Goal: Use online tool/utility: Utilize a website feature to perform a specific function

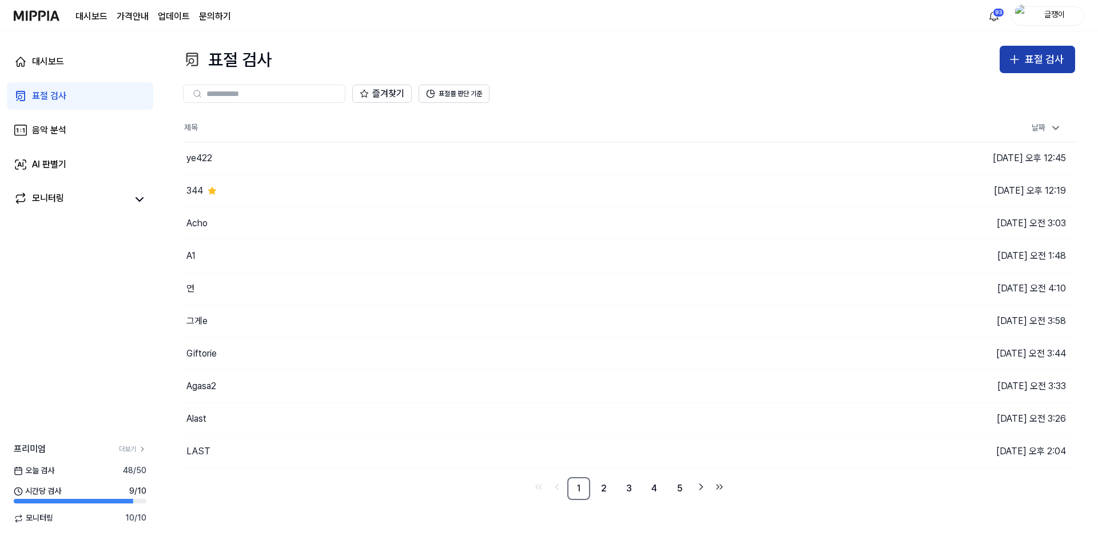
click at [1023, 55] on button "표절 검사" at bounding box center [1036, 59] width 75 height 27
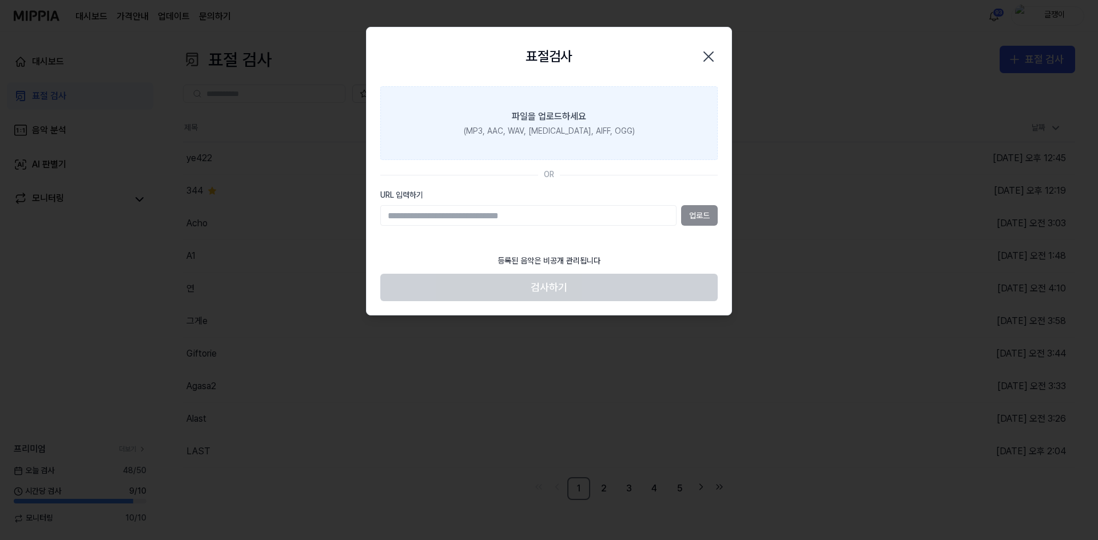
click at [539, 116] on div "파일을 업로드하세요" at bounding box center [549, 117] width 74 height 14
click at [0, 0] on input "파일을 업로드하세요 (MP3, AAC, WAV, [MEDICAL_DATA], AIFF, OGG)" at bounding box center [0, 0] width 0 height 0
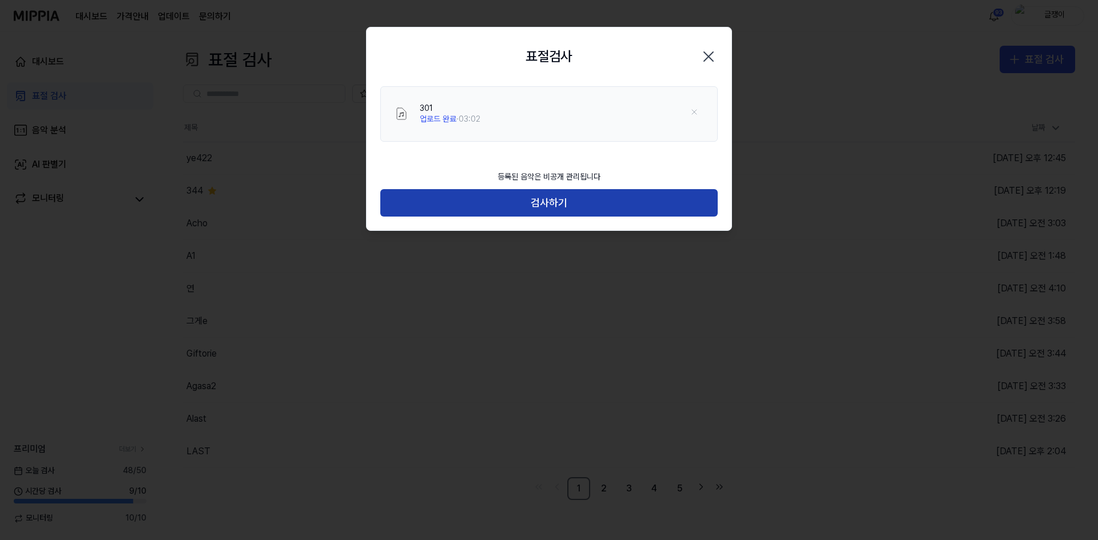
click at [557, 202] on button "검사하기" at bounding box center [548, 202] width 337 height 27
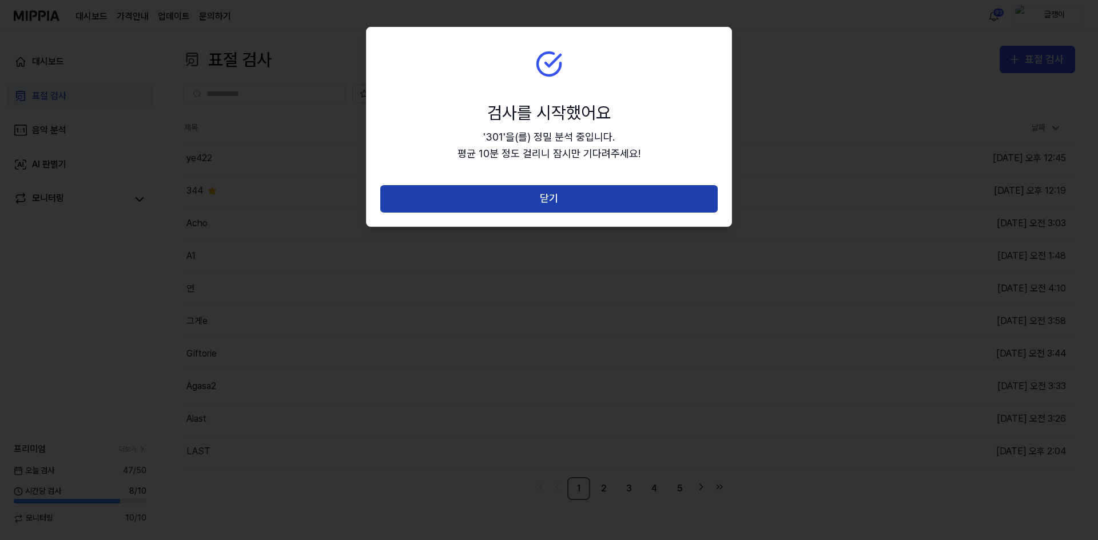
click at [557, 200] on button "닫기" at bounding box center [548, 198] width 337 height 27
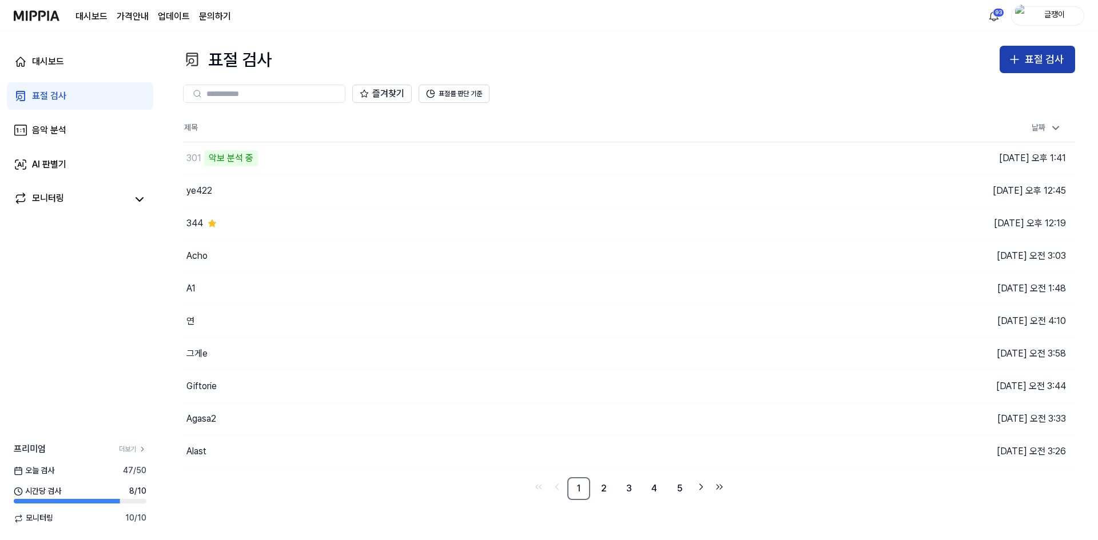
click at [1042, 54] on div "표절 검사" at bounding box center [1044, 59] width 39 height 17
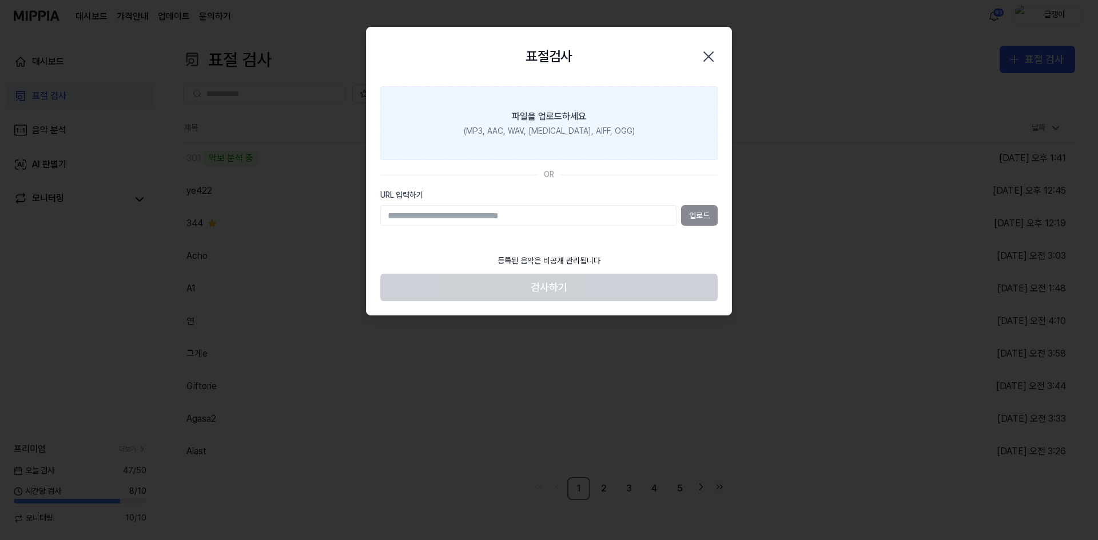
click at [572, 128] on div "(MP3, AAC, WAV, [MEDICAL_DATA], AIFF, OGG)" at bounding box center [549, 131] width 171 height 11
click at [0, 0] on input "파일을 업로드하세요 (MP3, AAC, WAV, [MEDICAL_DATA], AIFF, OGG)" at bounding box center [0, 0] width 0 height 0
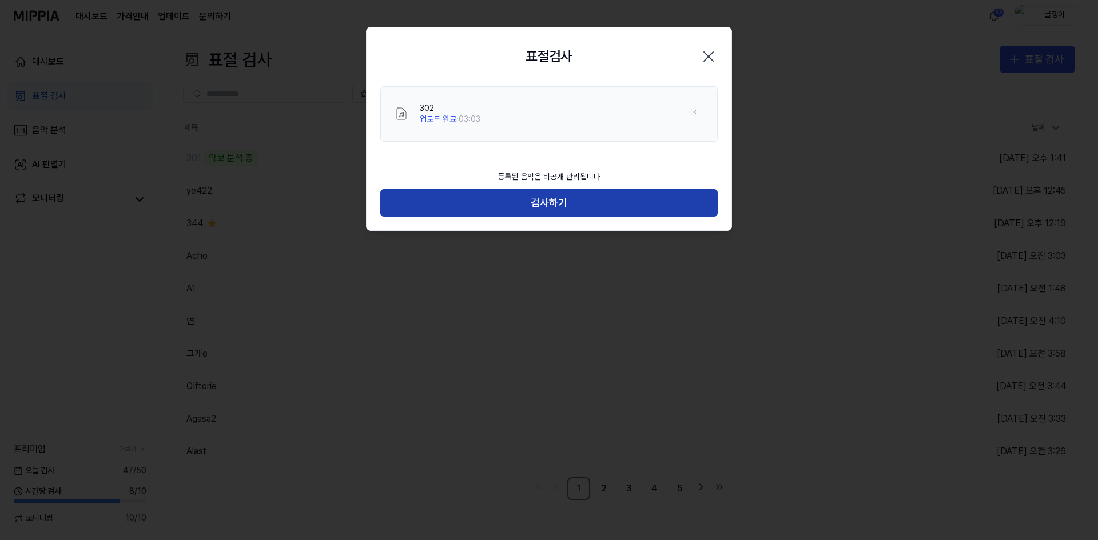
click at [549, 206] on button "검사하기" at bounding box center [548, 202] width 337 height 27
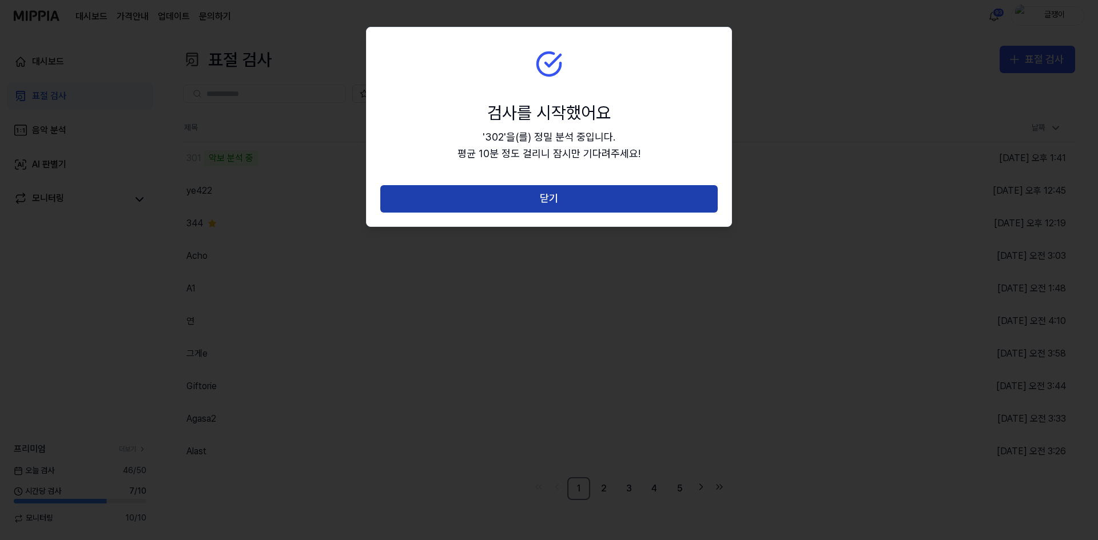
click at [552, 201] on button "닫기" at bounding box center [548, 198] width 337 height 27
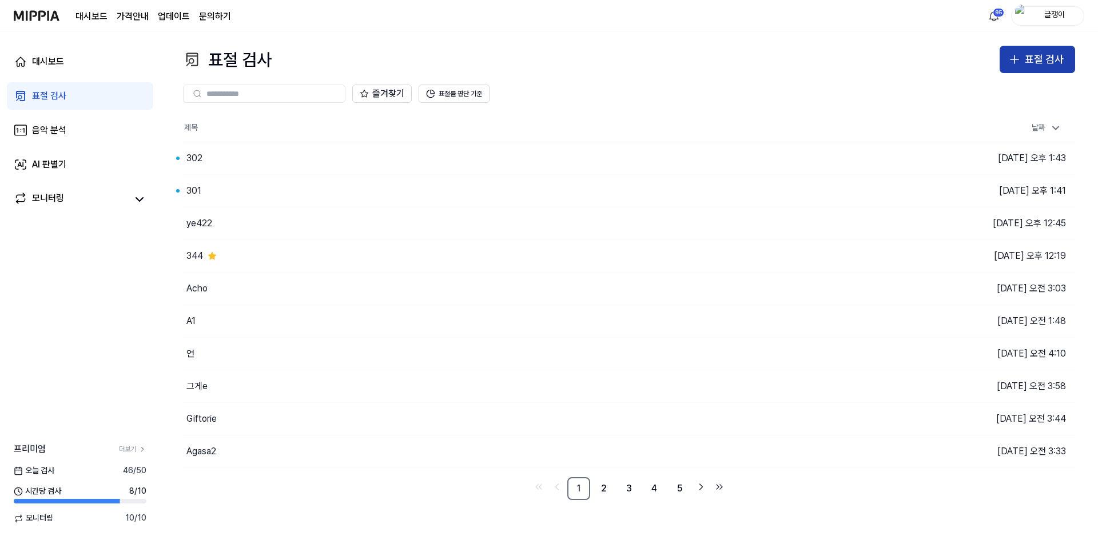
click at [1045, 62] on div "표절 검사" at bounding box center [1044, 59] width 39 height 17
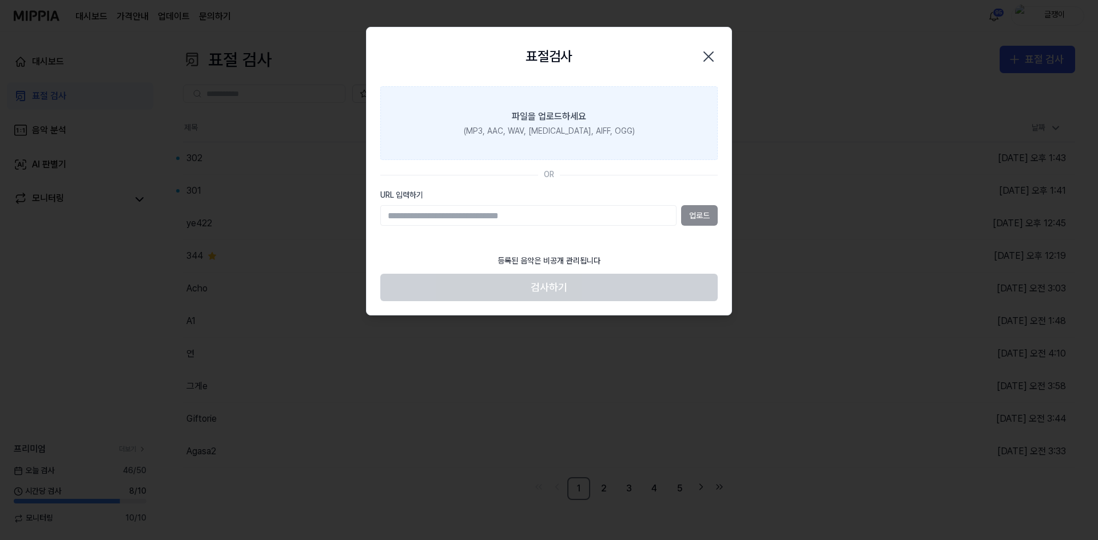
click at [584, 120] on div "파일을 업로드하세요" at bounding box center [549, 117] width 74 height 14
click at [0, 0] on input "파일을 업로드하세요 (MP3, AAC, WAV, [MEDICAL_DATA], AIFF, OGG)" at bounding box center [0, 0] width 0 height 0
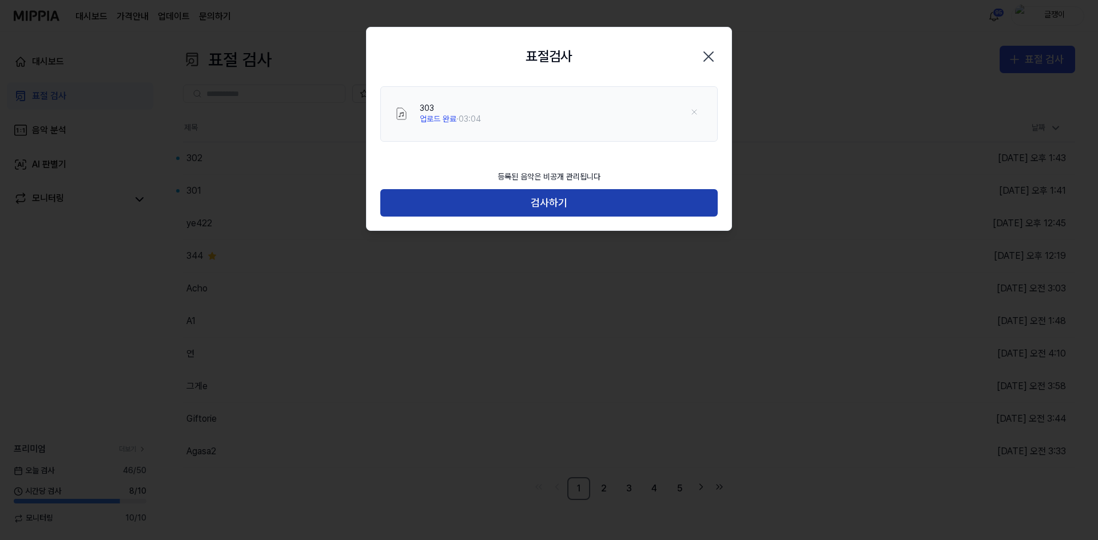
click at [559, 207] on button "검사하기" at bounding box center [548, 202] width 337 height 27
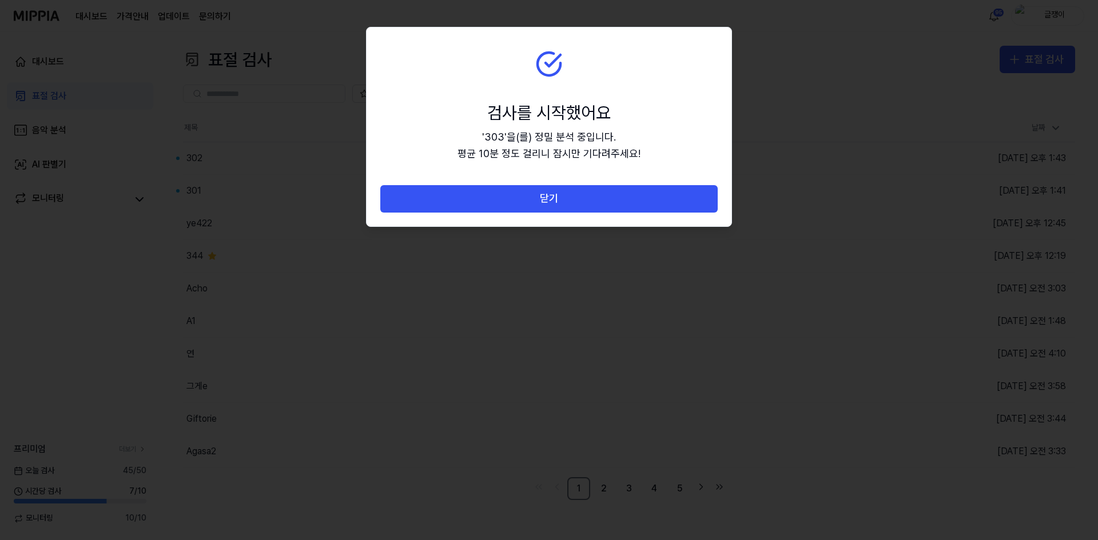
click at [564, 201] on button "닫기" at bounding box center [548, 198] width 337 height 27
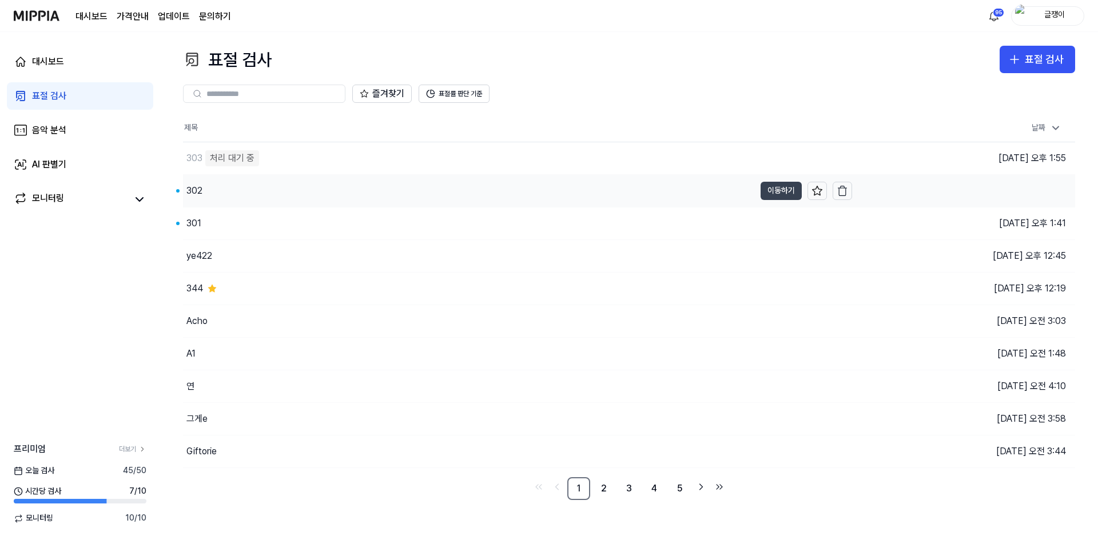
click at [771, 188] on button "이동하기" at bounding box center [780, 191] width 41 height 18
click at [842, 192] on icon "button" at bounding box center [842, 190] width 11 height 11
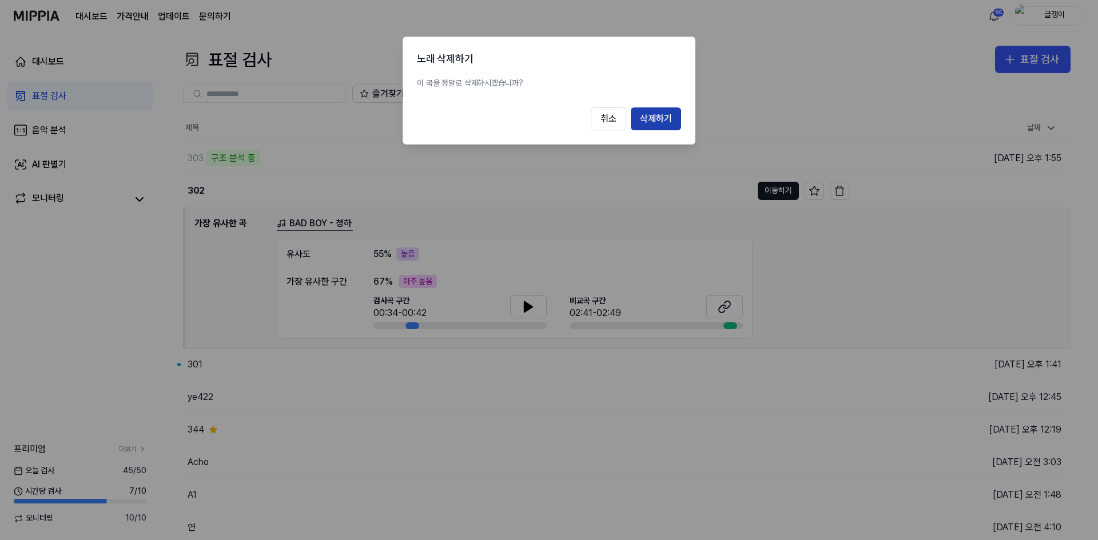
click at [656, 118] on button "삭제하기" at bounding box center [656, 118] width 50 height 23
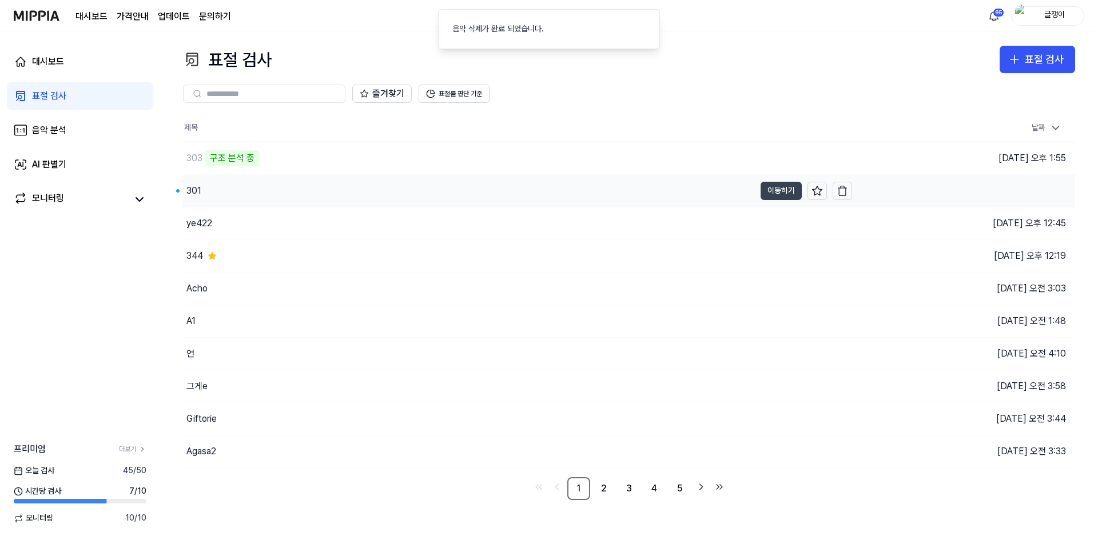
click at [768, 192] on button "이동하기" at bounding box center [780, 191] width 41 height 18
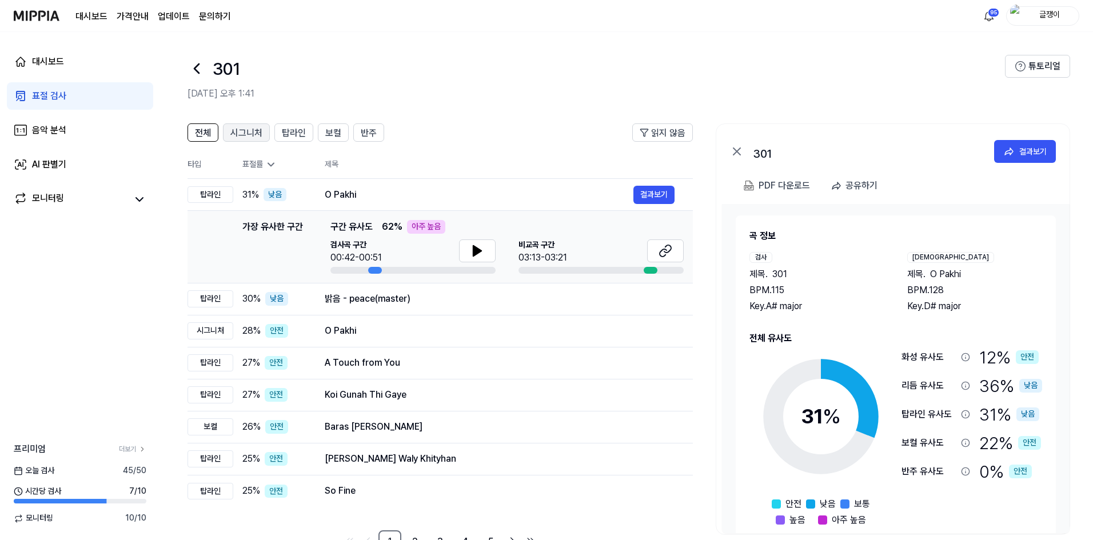
click at [246, 133] on span "시그니처" at bounding box center [246, 133] width 32 height 14
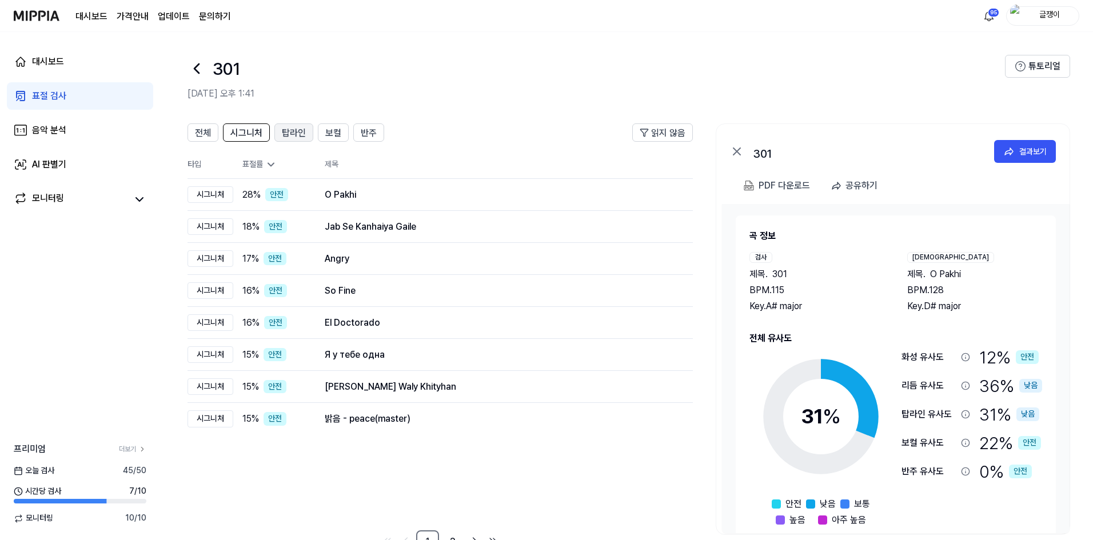
click at [292, 133] on span "탑라인" at bounding box center [294, 133] width 24 height 14
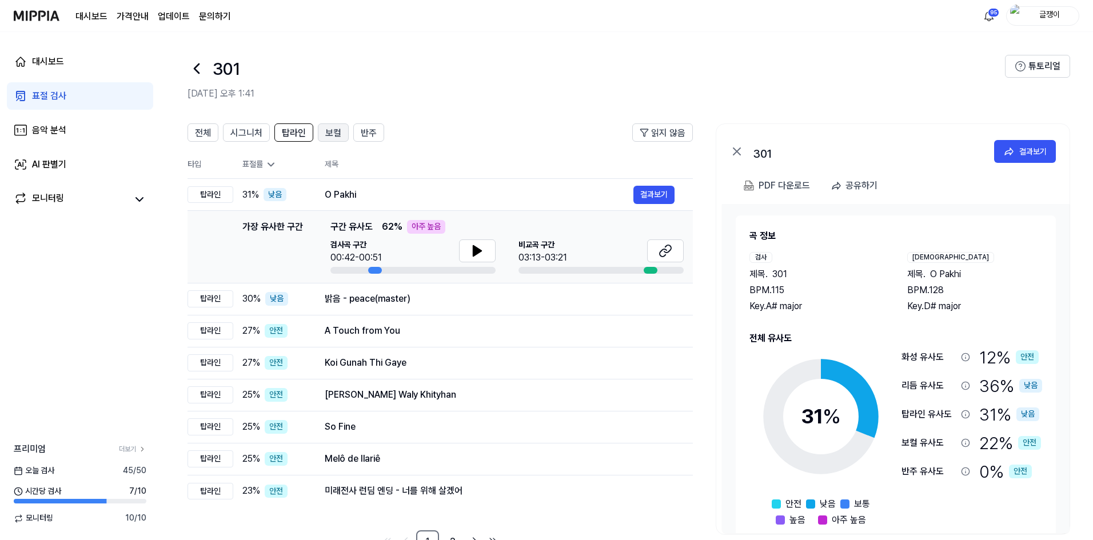
click at [333, 132] on span "보컬" at bounding box center [333, 133] width 16 height 14
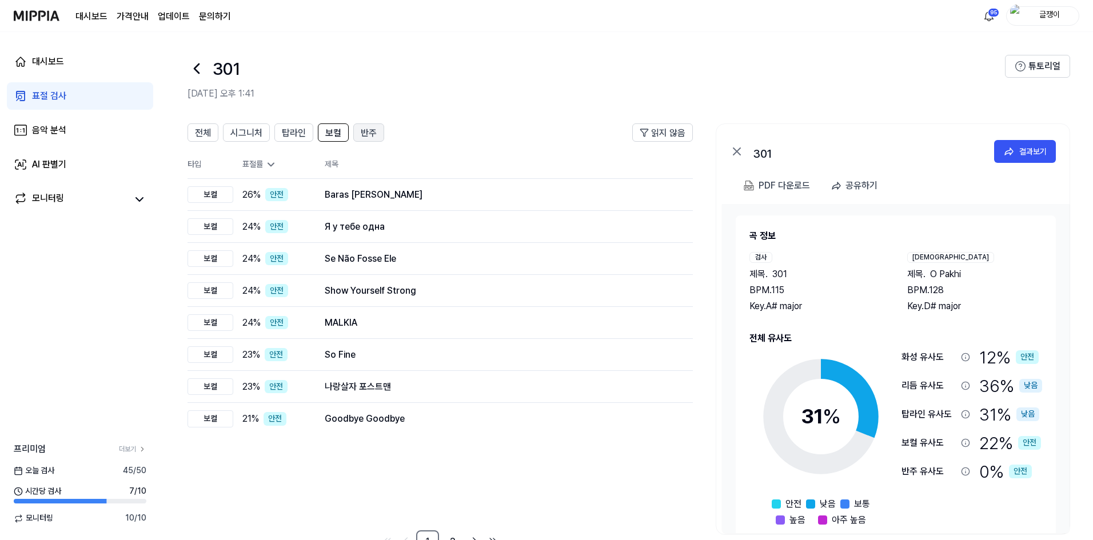
click at [367, 133] on span "반주" at bounding box center [369, 133] width 16 height 14
click at [202, 132] on span "전체" at bounding box center [203, 133] width 16 height 14
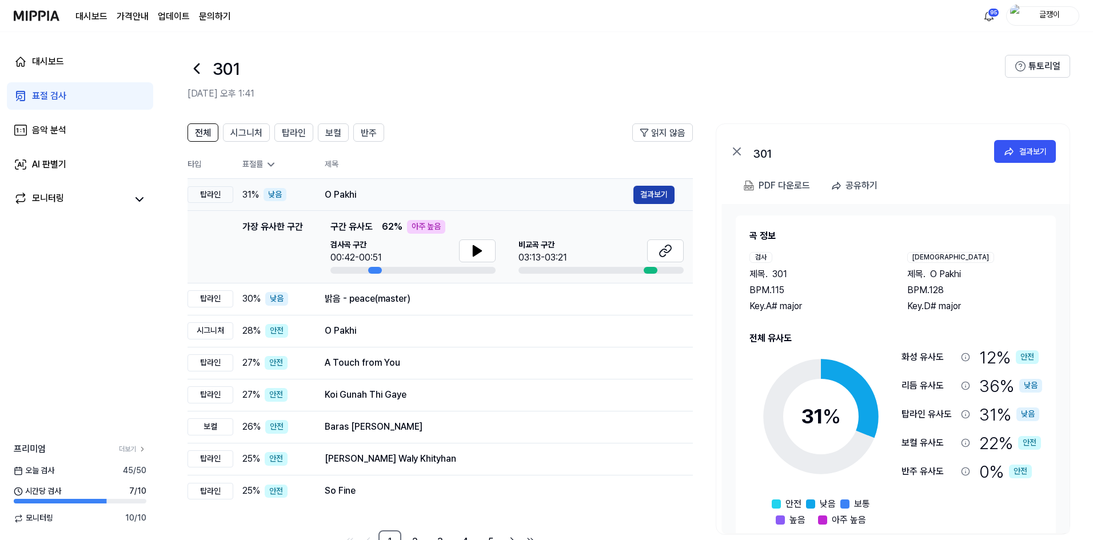
click at [652, 194] on button "결과보기" at bounding box center [654, 195] width 41 height 18
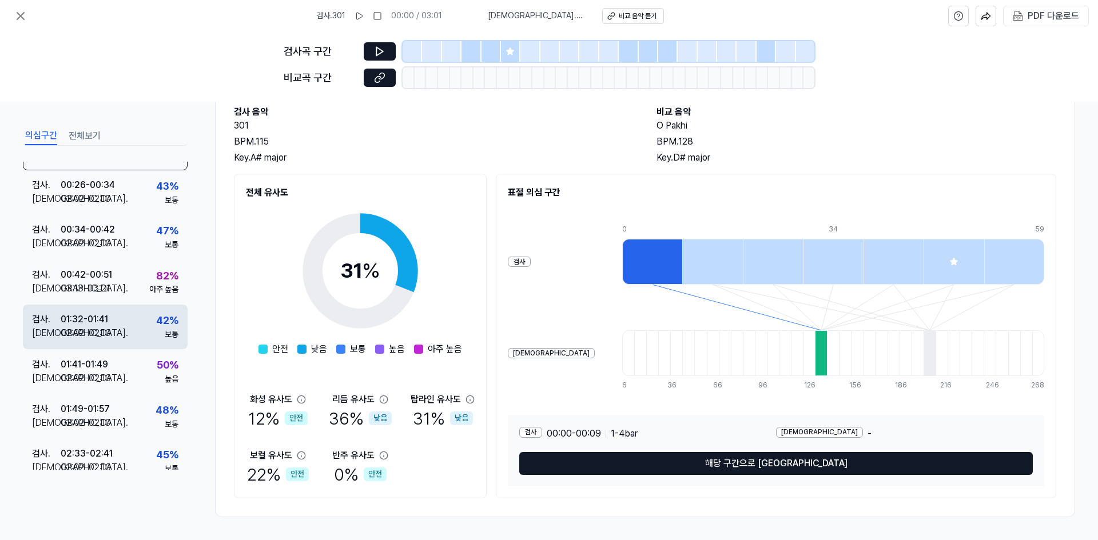
scroll to position [41, 0]
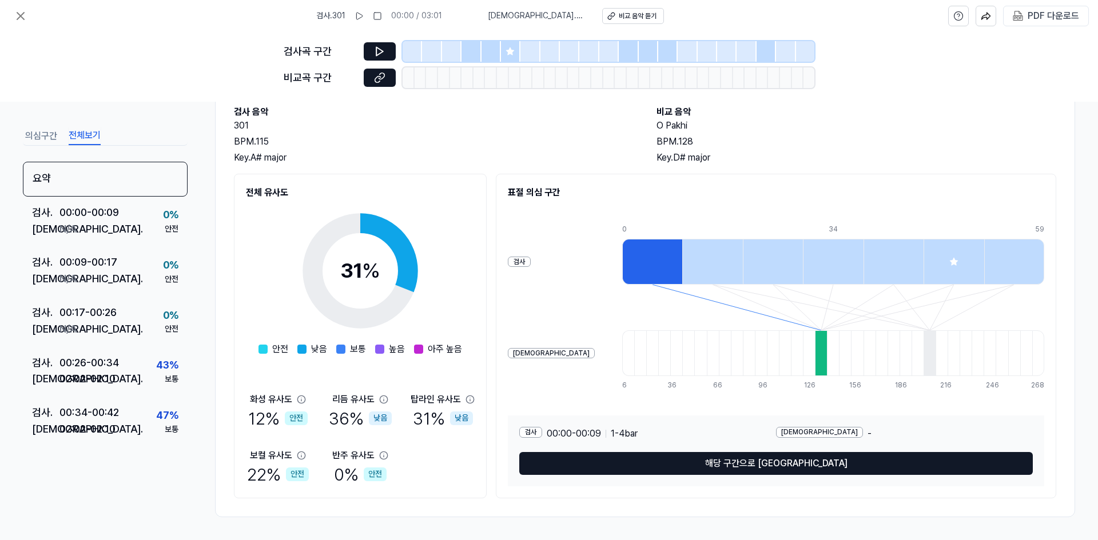
click at [90, 130] on button "전체보기" at bounding box center [85, 136] width 32 height 18
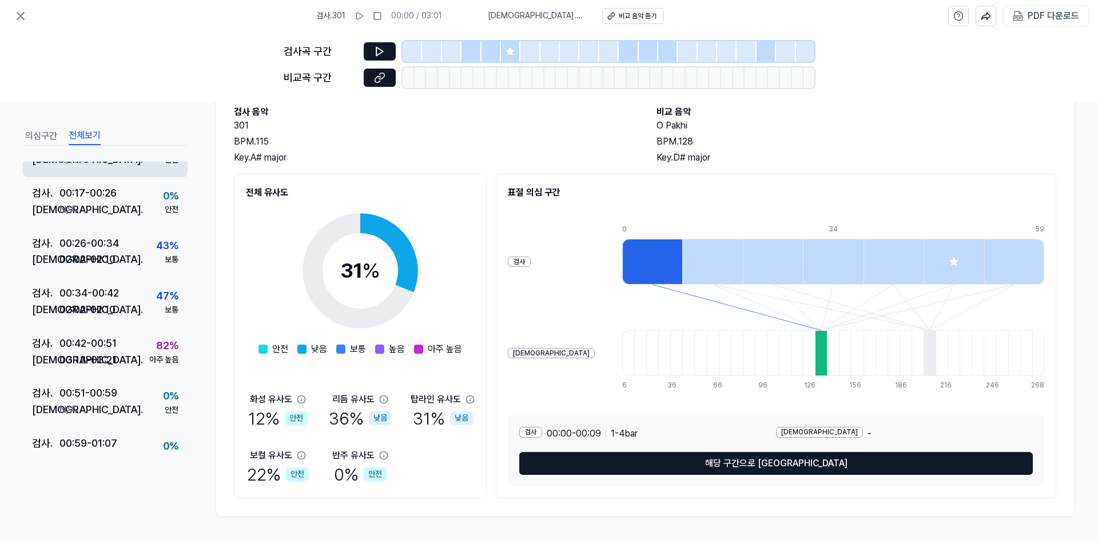
scroll to position [0, 0]
